Goal: Submit feedback/report problem

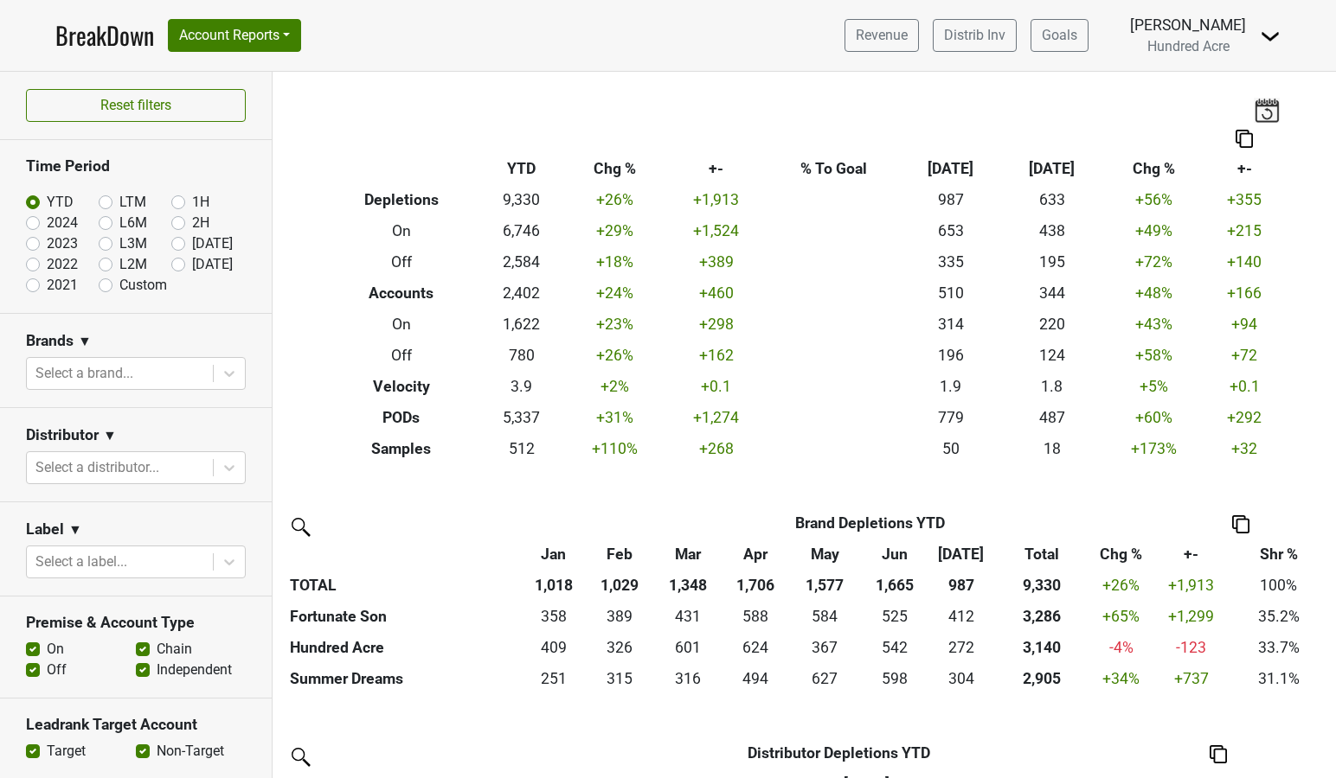
scroll to position [562, 0]
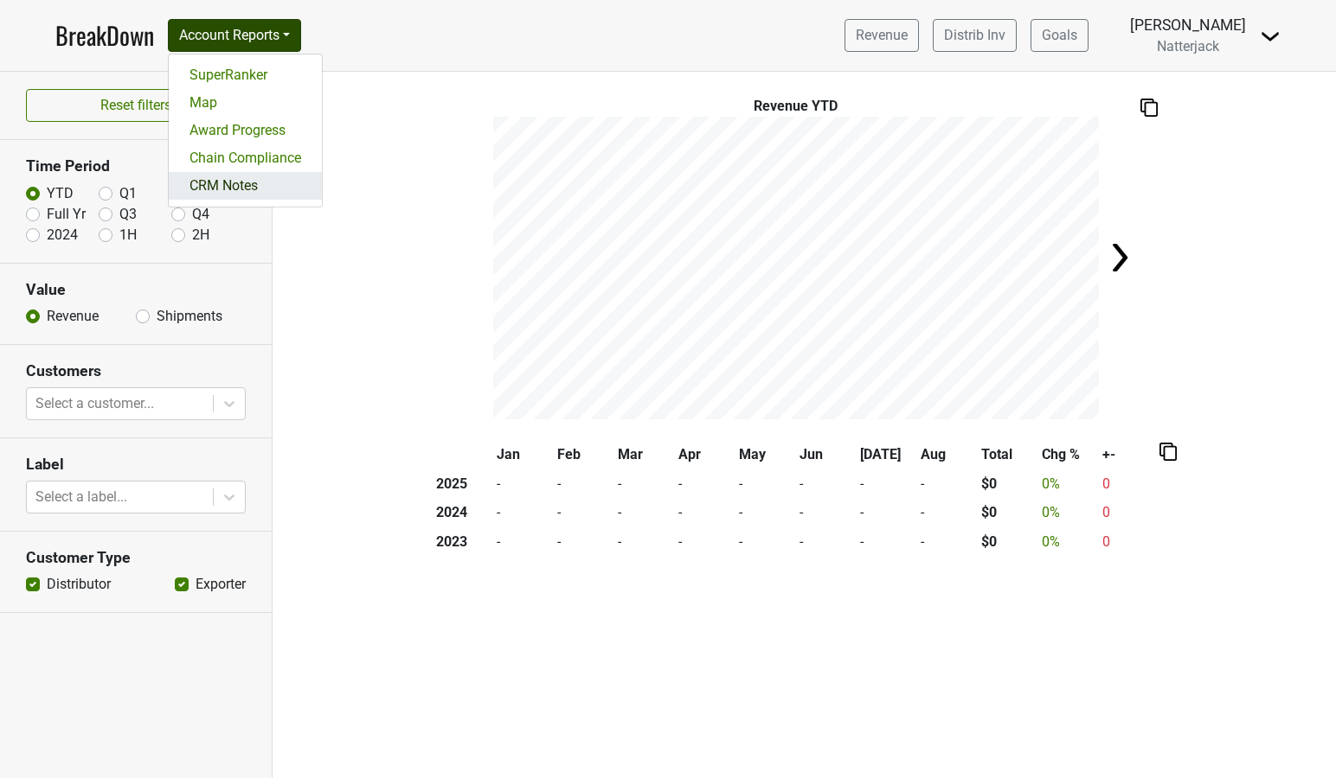
click at [262, 193] on link "CRM Notes" at bounding box center [245, 186] width 153 height 28
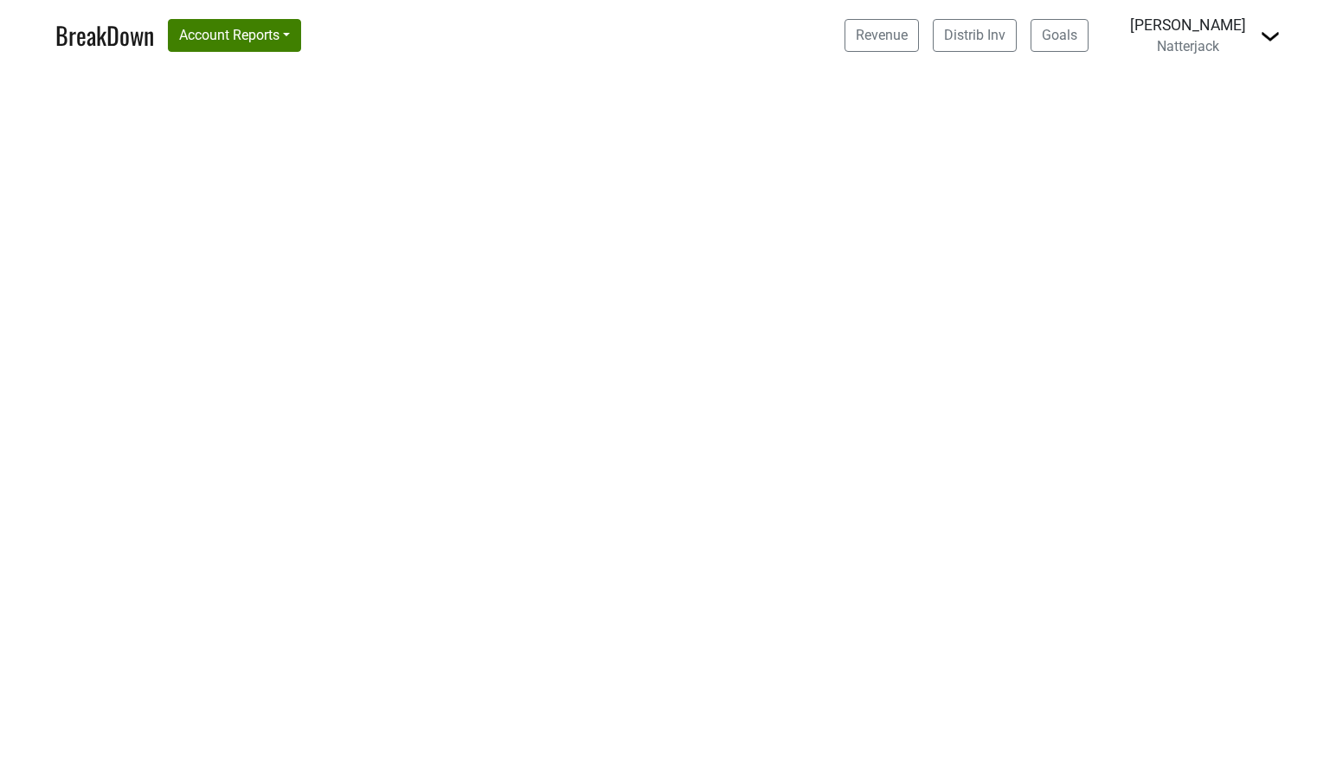
select select "[GEOGRAPHIC_DATA]"
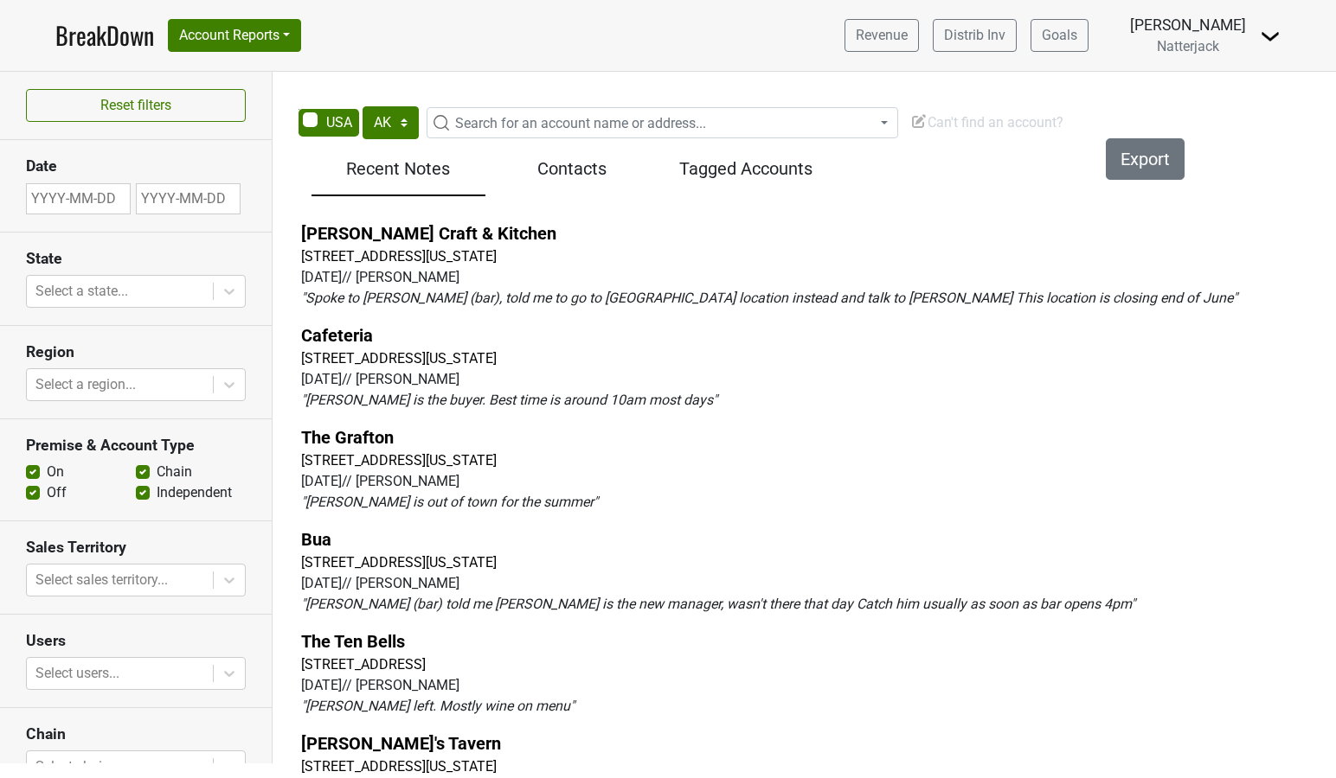
click at [951, 128] on span "Can't find an account?" at bounding box center [986, 122] width 153 height 16
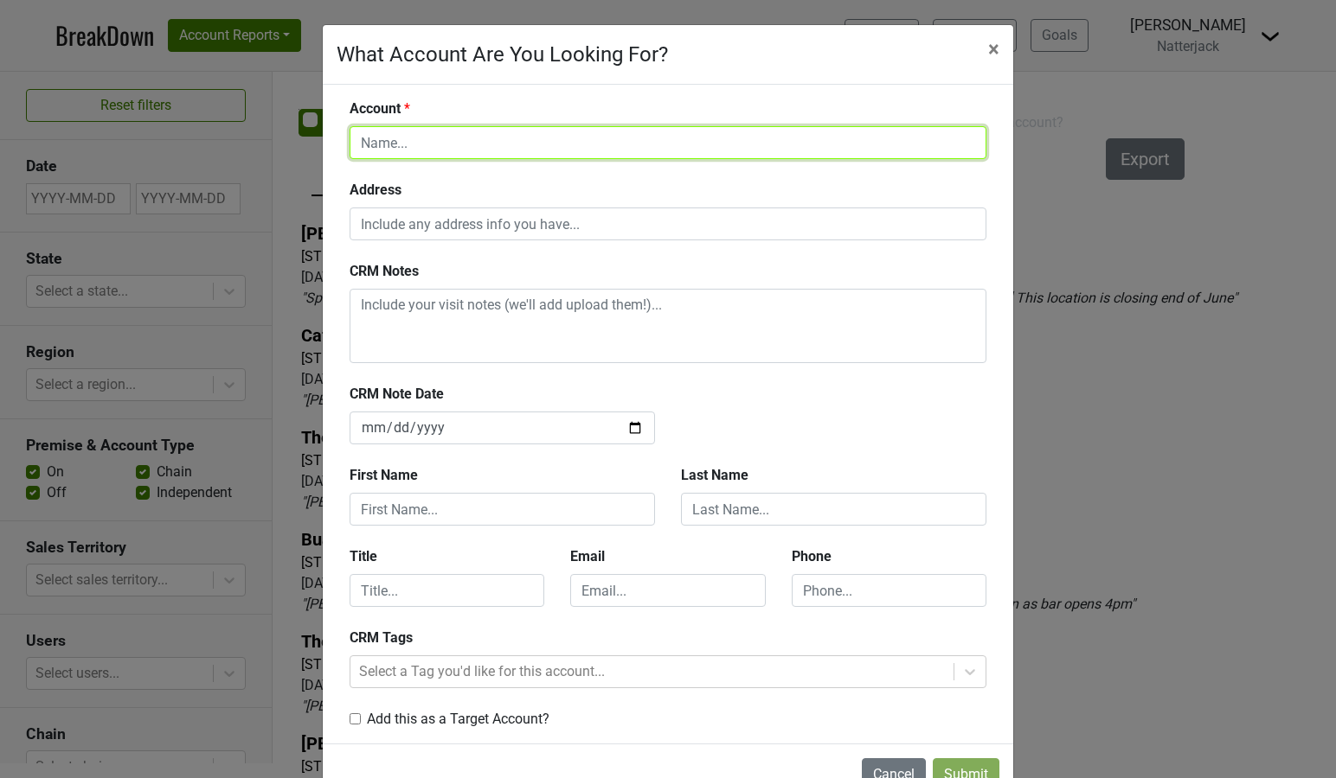
click at [600, 145] on input "text" at bounding box center [667, 142] width 637 height 33
type input "test"
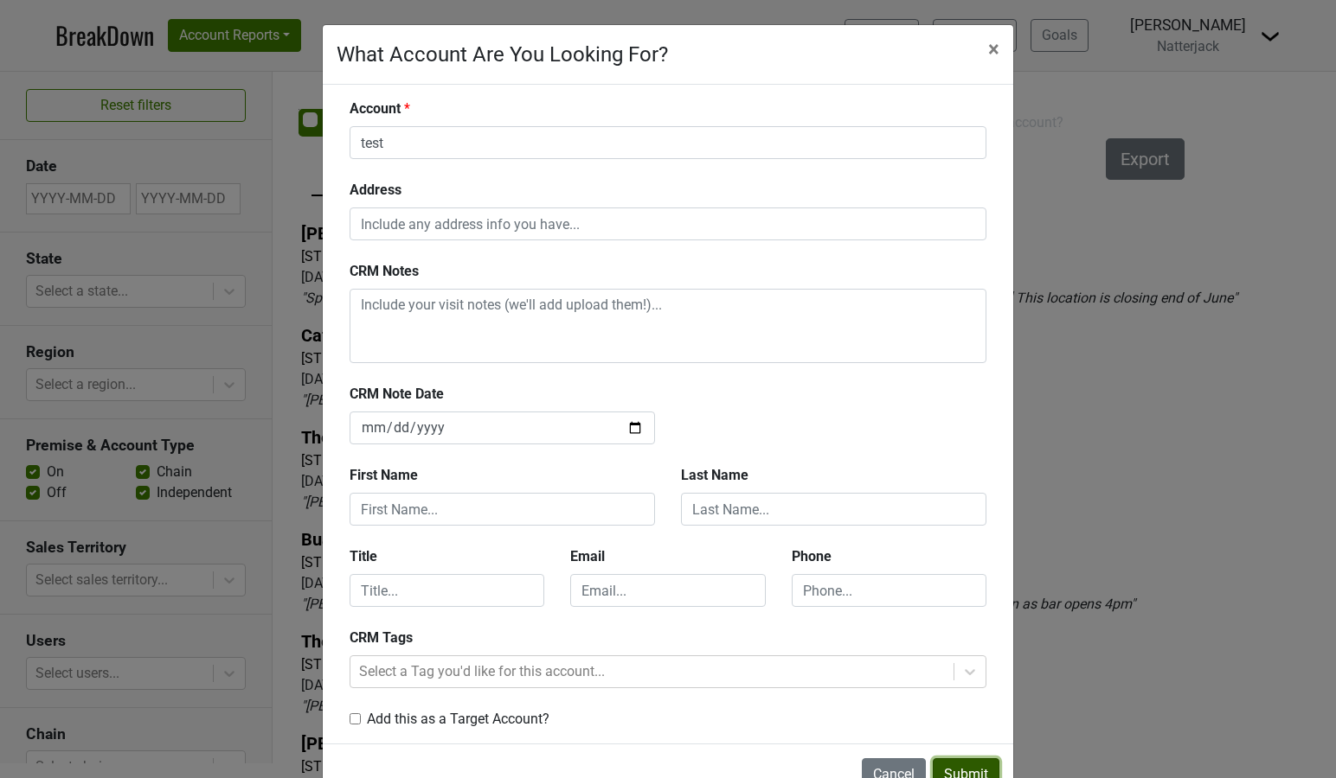
click at [964, 774] on button "Submit" at bounding box center [965, 775] width 67 height 33
